Goal: Task Accomplishment & Management: Manage account settings

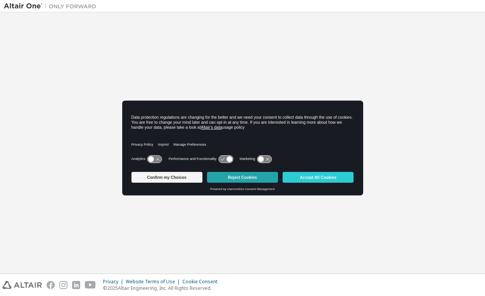
click at [219, 175] on button "Reject Cookies" at bounding box center [242, 177] width 71 height 11
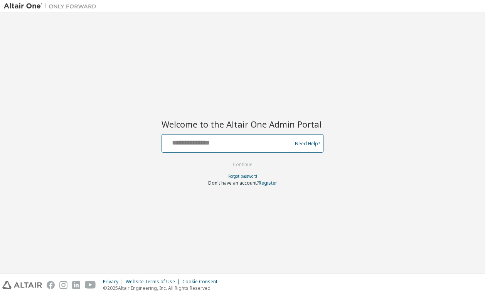
click at [197, 136] on input "text" at bounding box center [228, 141] width 126 height 11
type input "**********"
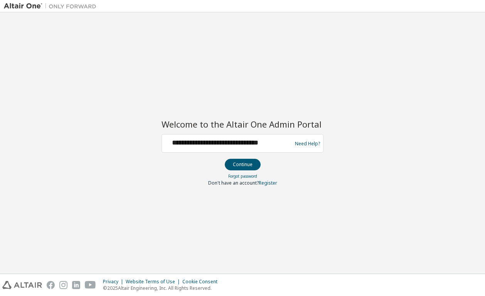
click at [242, 165] on button "Continue" at bounding box center [243, 165] width 36 height 12
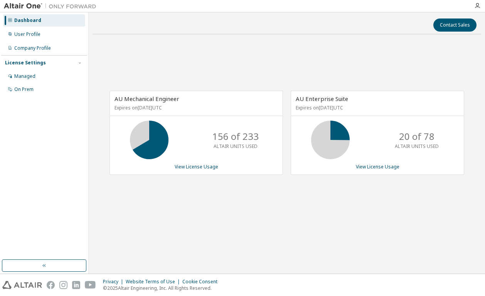
drag, startPoint x: 220, startPoint y: 56, endPoint x: 216, endPoint y: 60, distance: 6.0
click at [220, 57] on div "AU Mechanical Engineer Expires on [DATE] UTC 156 of 233 ALTAIR UNITS USED View …" at bounding box center [287, 136] width 389 height 192
